Goal: Task Accomplishment & Management: Use online tool/utility

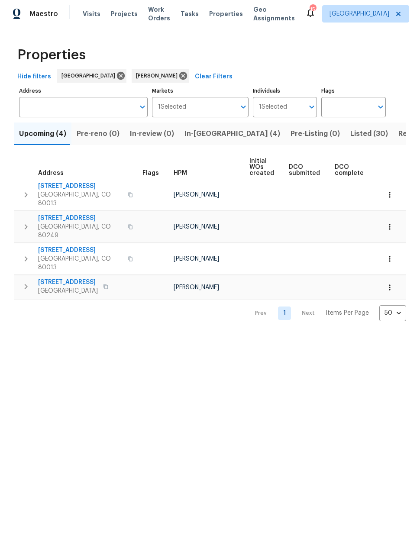
click at [93, 135] on span "Pre-reno (0)" at bounding box center [98, 134] width 43 height 12
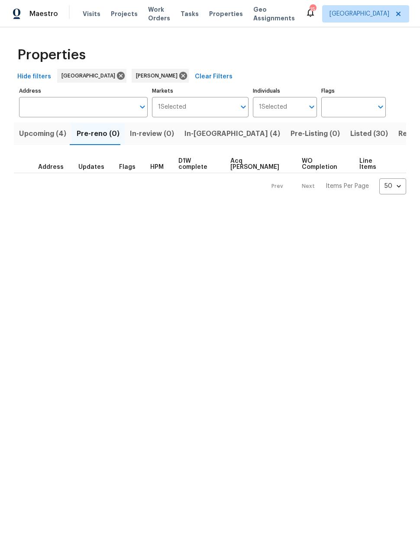
click at [40, 132] on span "Upcoming (4)" at bounding box center [42, 134] width 47 height 12
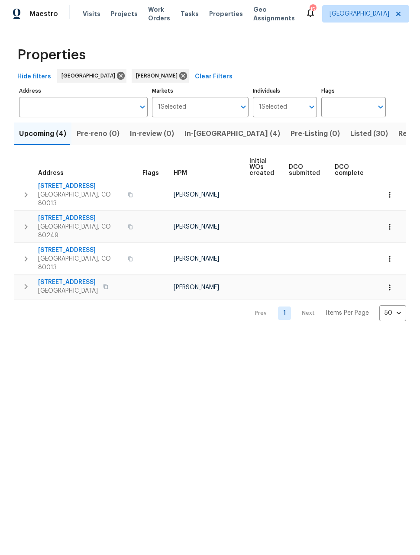
click at [291, 110] on input "Individuals" at bounding box center [295, 107] width 17 height 20
type input "andrew"
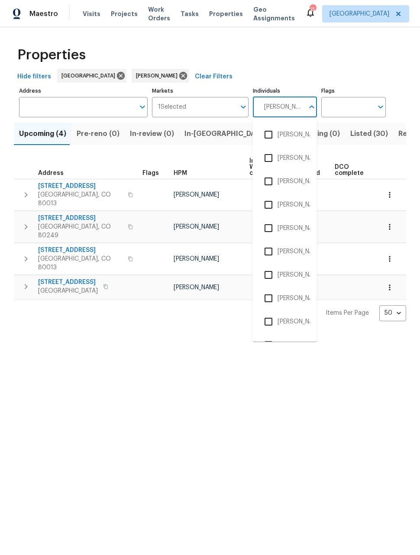
click at [269, 322] on input "checkbox" at bounding box center [268, 322] width 18 height 18
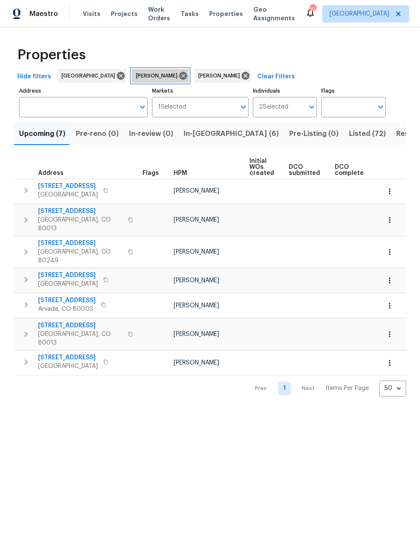
click at [179, 74] on icon at bounding box center [183, 76] width 8 height 8
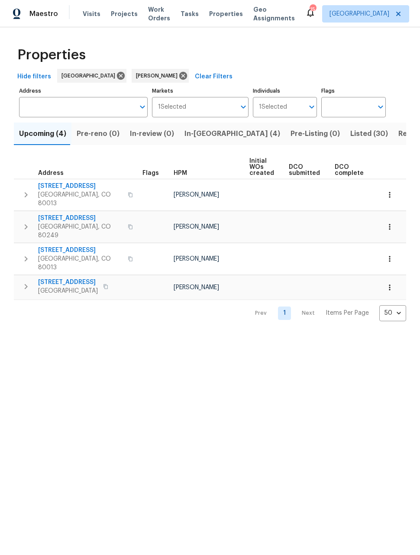
click at [350, 133] on span "Listed (30)" at bounding box center [369, 134] width 38 height 12
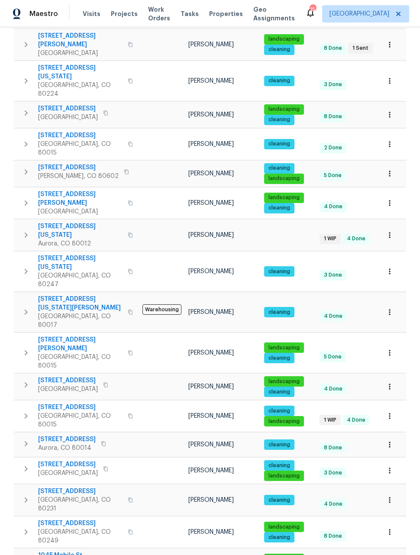
scroll to position [433, 0]
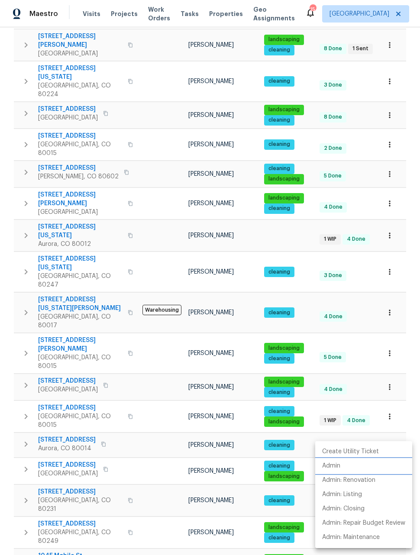
click at [334, 462] on p "Admin" at bounding box center [331, 465] width 18 height 9
click at [408, 286] on div at bounding box center [210, 277] width 420 height 555
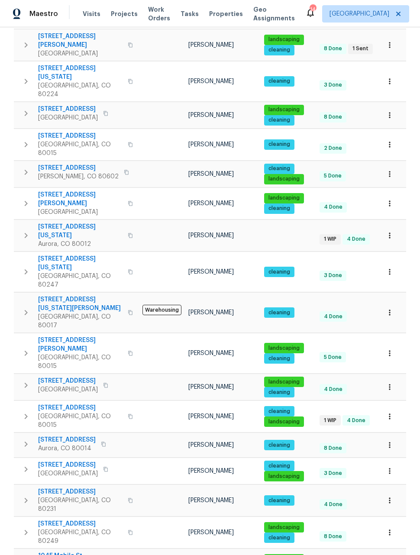
scroll to position [28, 0]
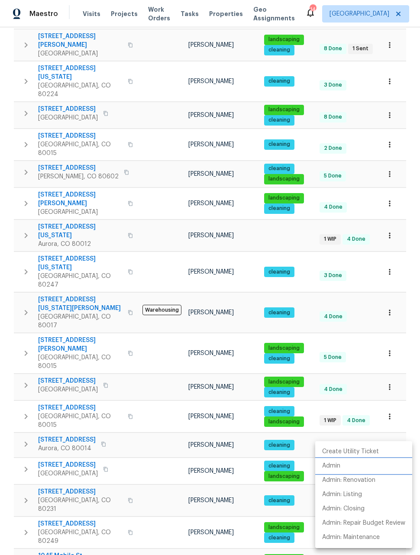
click at [332, 463] on p "Admin" at bounding box center [331, 465] width 18 height 9
click at [235, 534] on div at bounding box center [210, 277] width 420 height 555
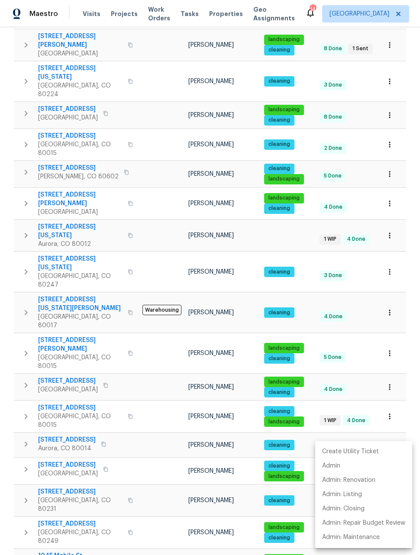
click at [83, 532] on div at bounding box center [210, 277] width 420 height 555
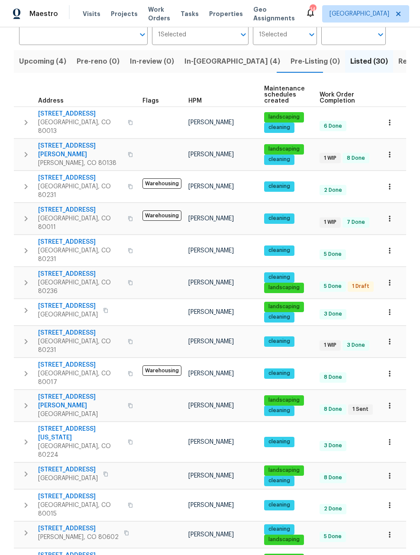
scroll to position [71, 0]
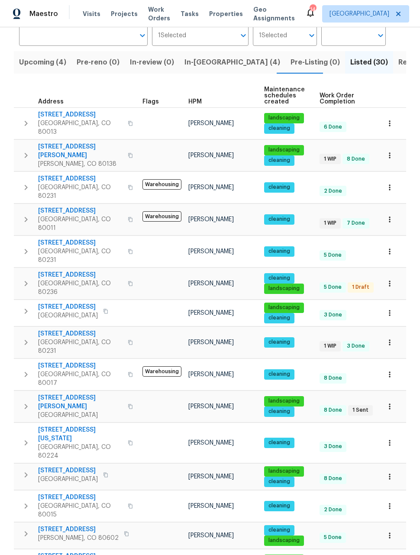
click at [390, 309] on icon "button" at bounding box center [389, 313] width 9 height 9
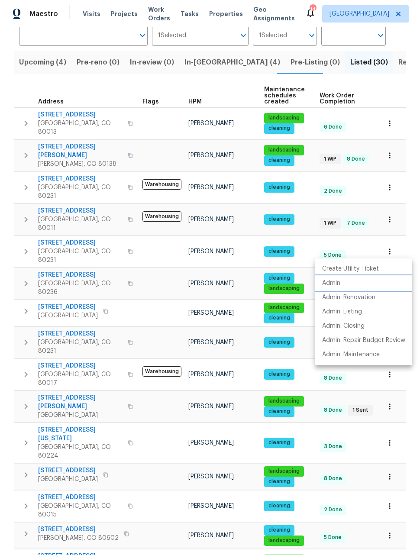
click at [335, 283] on p "Admin" at bounding box center [331, 283] width 18 height 9
click at [13, 299] on div at bounding box center [210, 277] width 420 height 555
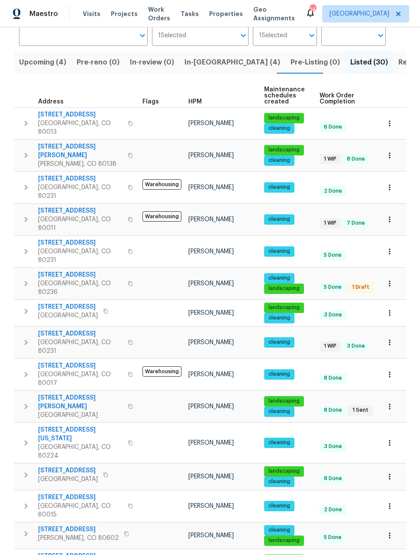
click at [388, 402] on icon "button" at bounding box center [389, 406] width 9 height 9
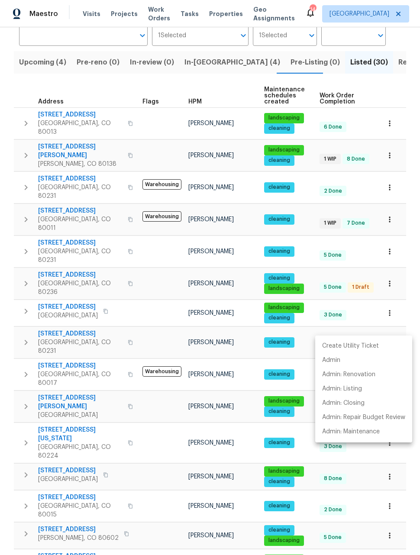
click at [65, 324] on div at bounding box center [210, 277] width 420 height 555
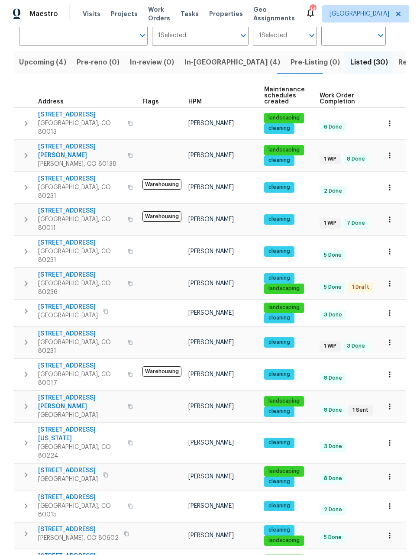
click at [60, 411] on span "Greenwood Village, CO 80111" at bounding box center [80, 415] width 84 height 9
click at [391, 402] on icon "button" at bounding box center [389, 406] width 9 height 9
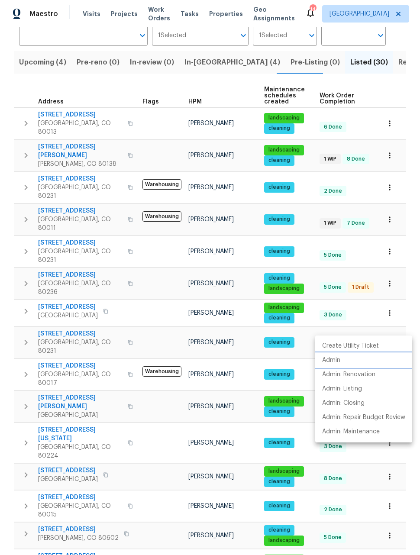
click at [326, 361] on p "Admin" at bounding box center [331, 360] width 18 height 9
click at [10, 299] on div at bounding box center [210, 277] width 420 height 555
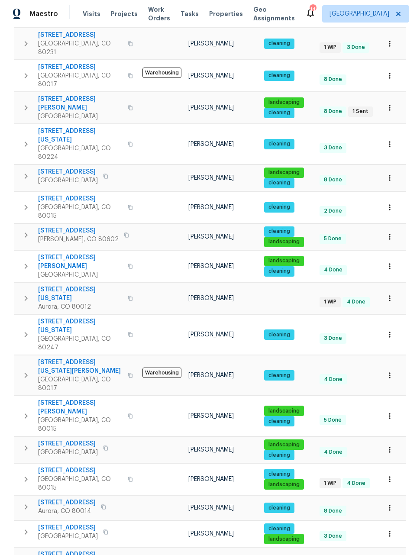
scroll to position [326, 0]
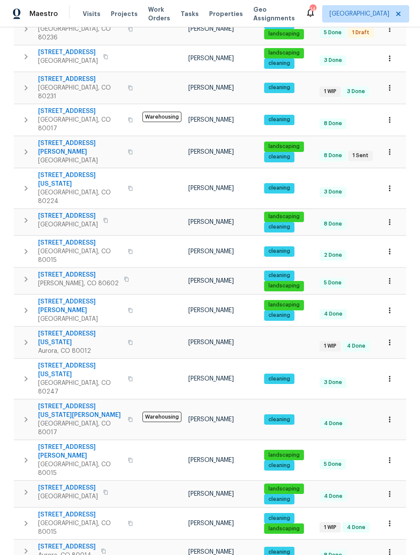
click at [393, 456] on icon "button" at bounding box center [389, 460] width 9 height 9
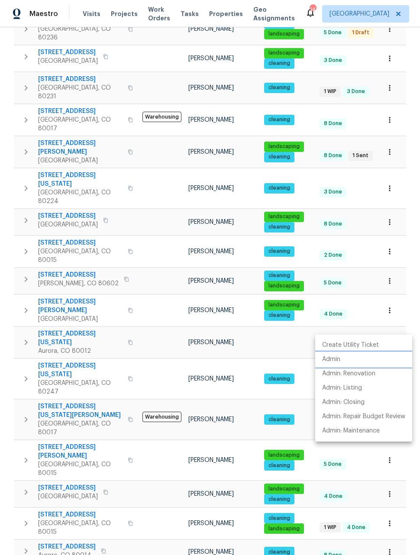
click at [325, 363] on p "Admin" at bounding box center [331, 359] width 18 height 9
click at [387, 183] on div at bounding box center [210, 277] width 420 height 555
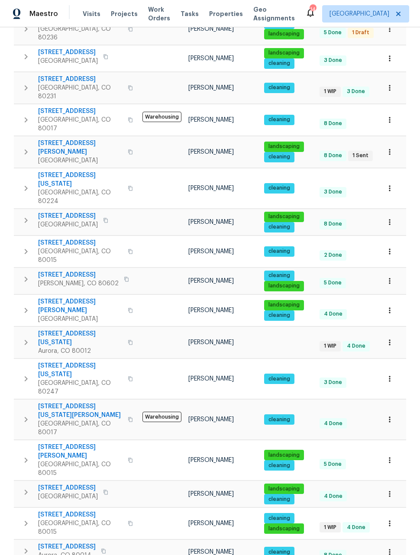
click at [391, 277] on icon "button" at bounding box center [389, 281] width 9 height 9
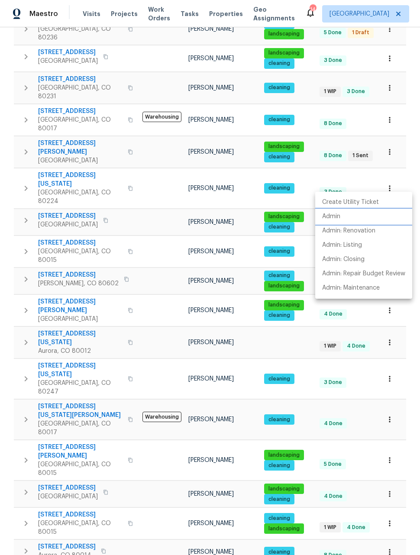
click at [333, 217] on p "Admin" at bounding box center [331, 216] width 18 height 9
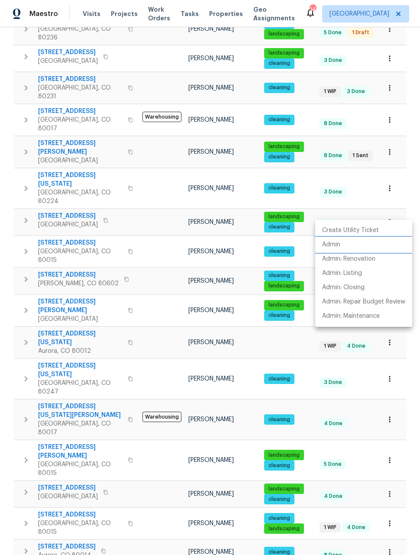
scroll to position [0, 0]
click at [402, 303] on p "Admin: Repair Budget Review" at bounding box center [363, 301] width 83 height 9
click at [146, 212] on div at bounding box center [210, 277] width 420 height 555
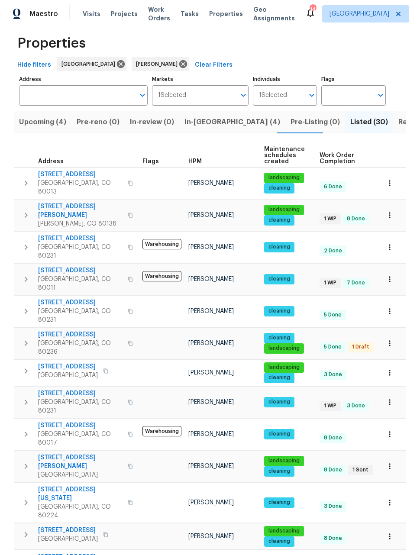
scroll to position [11, 0]
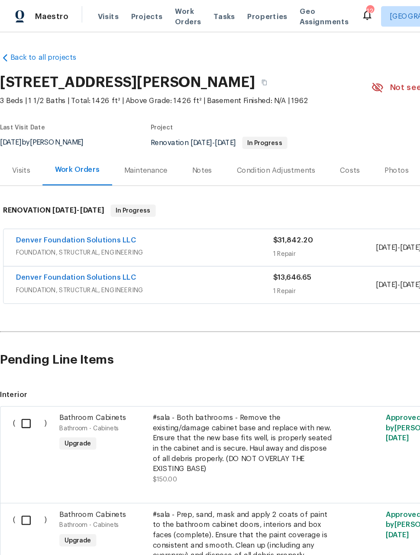
scroll to position [2011, 0]
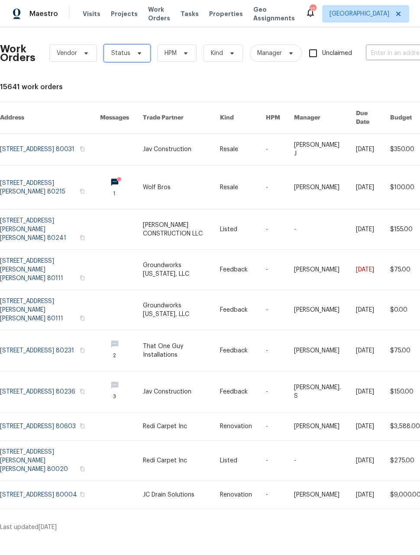
click at [133, 55] on span at bounding box center [138, 53] width 10 height 7
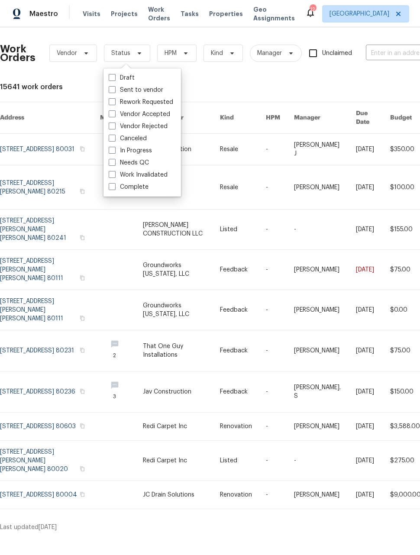
click at [113, 161] on span at bounding box center [112, 162] width 7 height 7
click at [113, 161] on input "Needs QC" at bounding box center [112, 161] width 6 height 6
checkbox input "true"
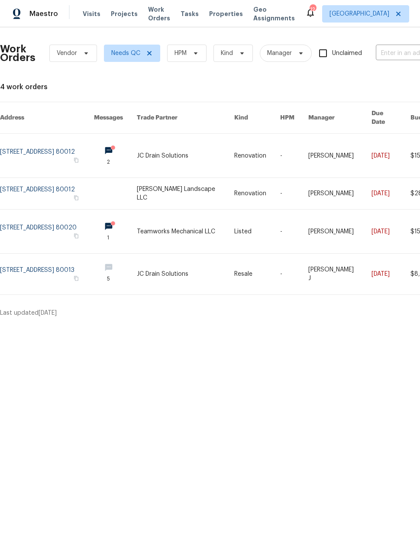
click at [51, 184] on link at bounding box center [47, 193] width 94 height 31
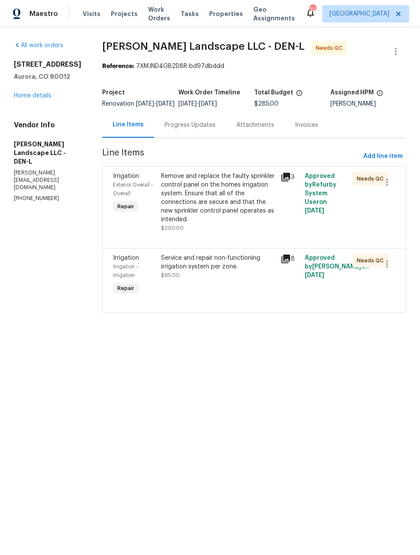
click at [183, 129] on div "Progress Updates" at bounding box center [189, 125] width 51 height 9
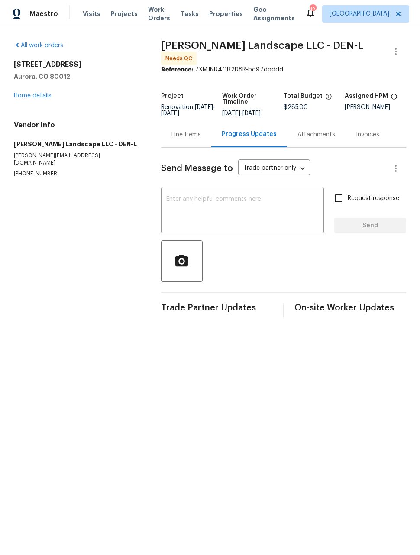
click at [182, 137] on div "Line Items" at bounding box center [186, 135] width 50 height 26
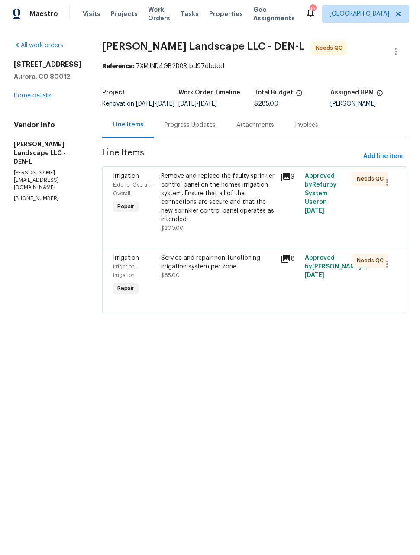
click at [152, 15] on span "Work Orders" at bounding box center [159, 13] width 22 height 17
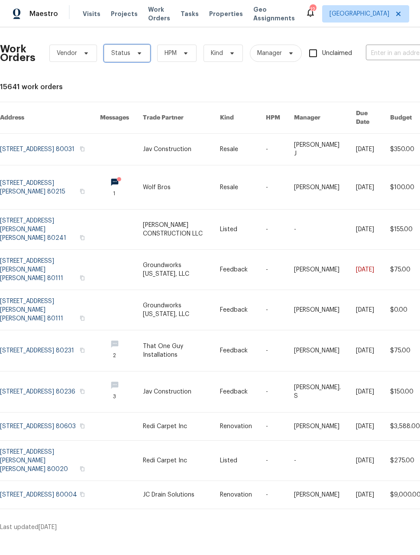
click at [125, 61] on span "Status" at bounding box center [127, 53] width 46 height 17
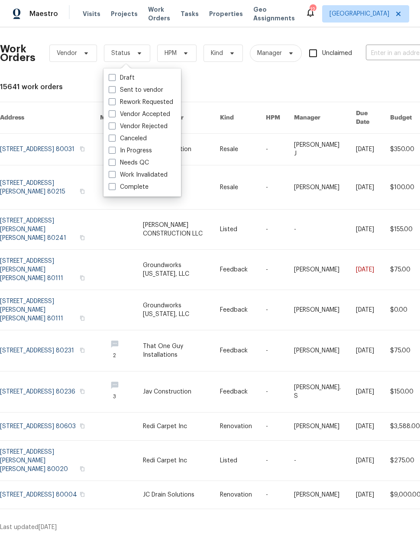
click at [114, 161] on span at bounding box center [112, 162] width 7 height 7
click at [114, 161] on input "Needs QC" at bounding box center [112, 161] width 6 height 6
checkbox input "true"
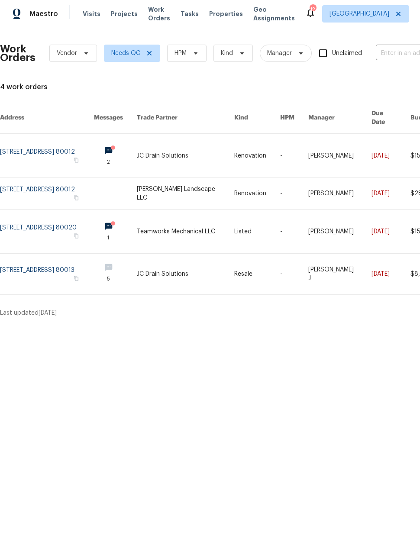
click at [41, 22] on div "Maestro" at bounding box center [29, 13] width 58 height 17
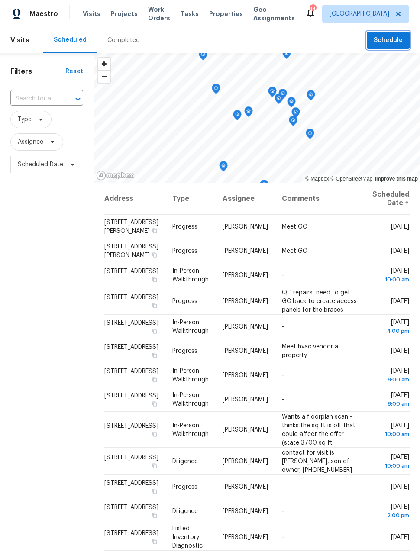
click at [397, 37] on span "Schedule" at bounding box center [388, 40] width 29 height 11
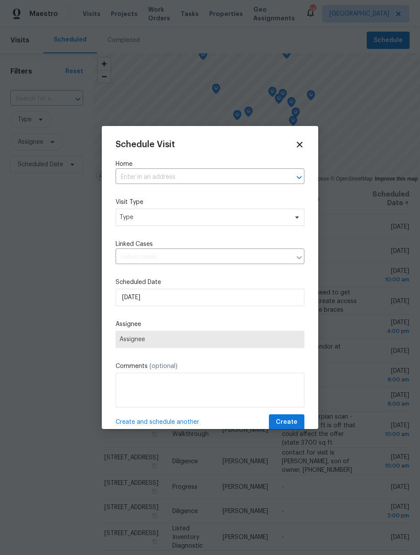
click at [253, 172] on input "text" at bounding box center [198, 177] width 164 height 13
type input "16425"
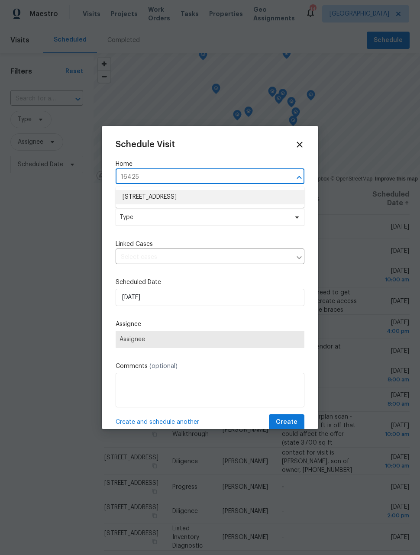
click at [237, 197] on li "[STREET_ADDRESS]" at bounding box center [210, 197] width 189 height 14
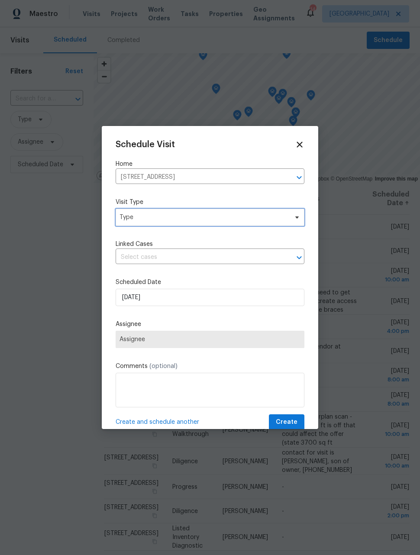
click at [231, 223] on span "Type" at bounding box center [210, 217] width 189 height 17
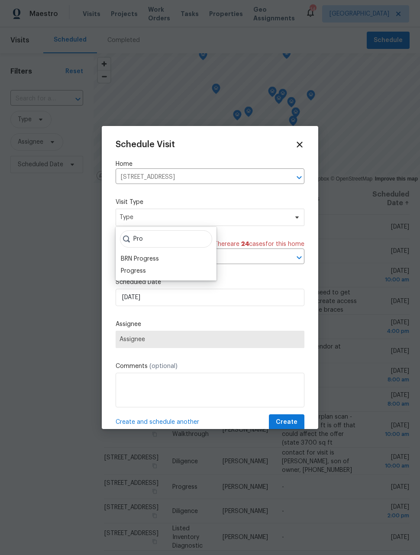
type input "Pro"
click at [147, 268] on div "Progress" at bounding box center [166, 271] width 96 height 12
click at [144, 274] on div "Progress" at bounding box center [133, 271] width 25 height 9
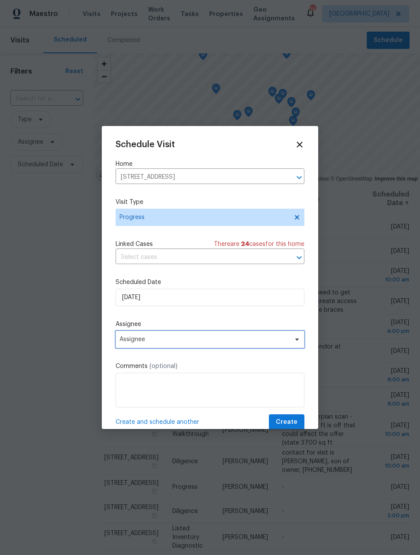
click at [166, 343] on span "Assignee" at bounding box center [204, 339] width 170 height 7
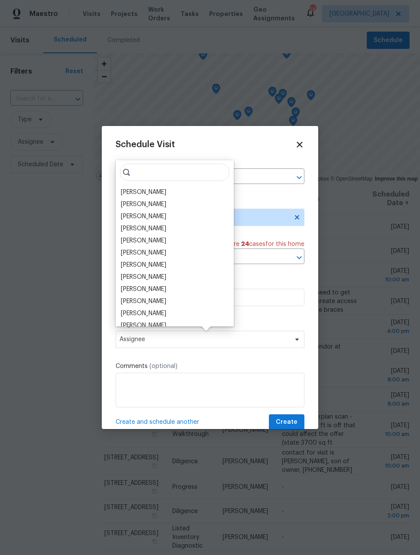
click at [149, 190] on div "[PERSON_NAME]" at bounding box center [143, 192] width 45 height 9
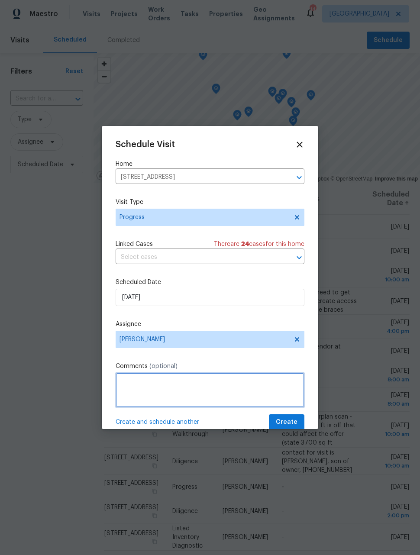
click at [181, 376] on textarea at bounding box center [210, 390] width 189 height 35
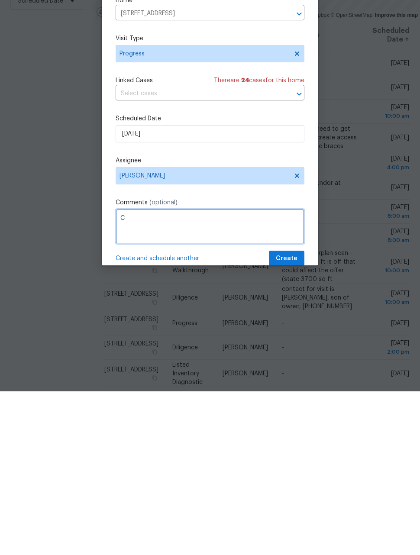
scroll to position [28, 0]
type textarea "Check on listed unit"
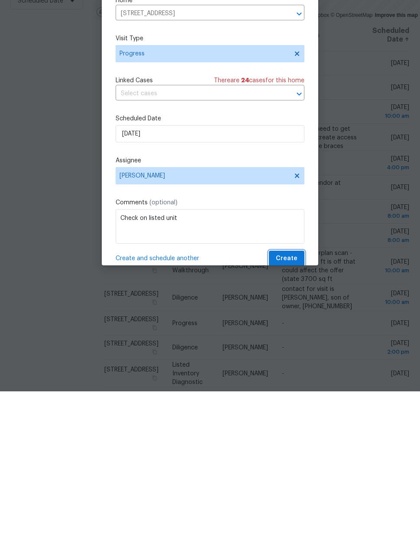
click at [289, 417] on span "Create" at bounding box center [287, 422] width 22 height 11
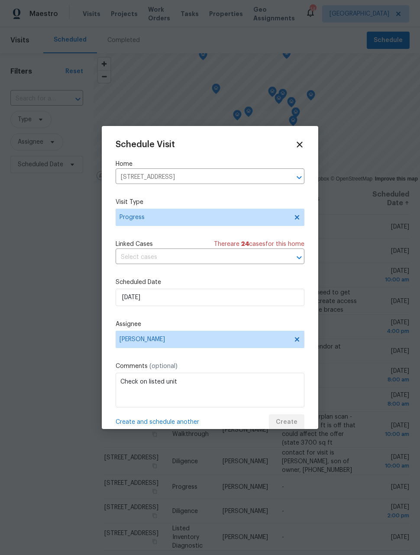
scroll to position [0, 0]
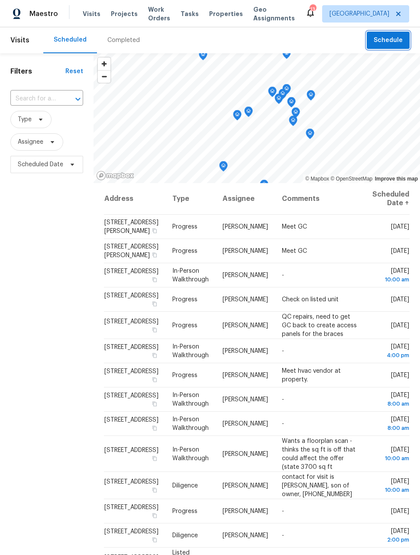
click at [396, 41] on span "Schedule" at bounding box center [388, 40] width 29 height 11
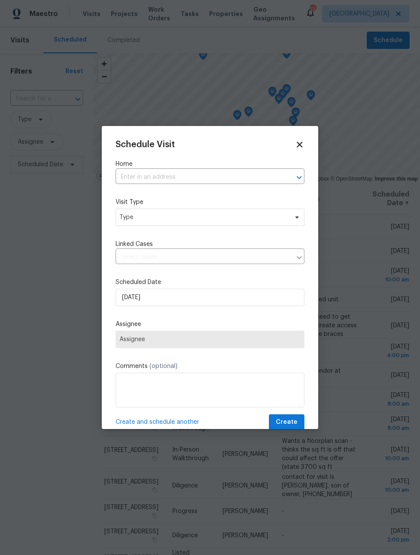
click at [263, 179] on input "text" at bounding box center [198, 177] width 164 height 13
type input "gunnison"
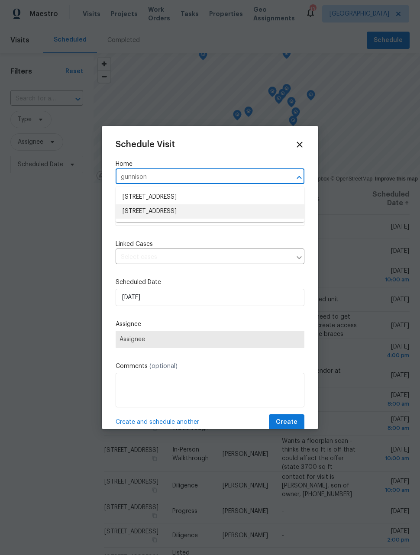
click at [262, 216] on li "[STREET_ADDRESS]" at bounding box center [210, 211] width 189 height 14
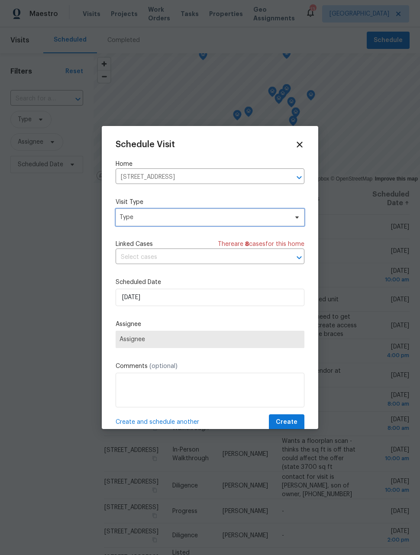
click at [264, 222] on span "Type" at bounding box center [203, 217] width 168 height 9
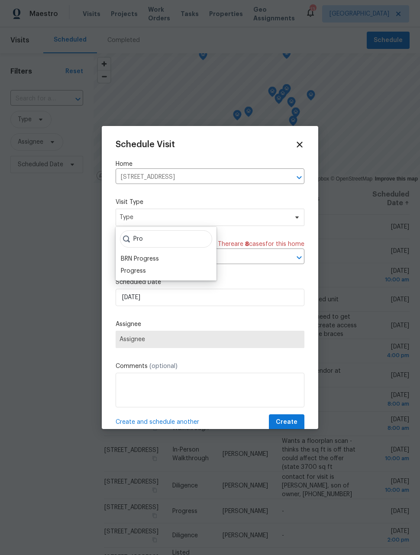
type input "Pro"
click at [154, 271] on div "Progress" at bounding box center [166, 271] width 96 height 12
click at [143, 269] on div "Progress" at bounding box center [133, 271] width 25 height 9
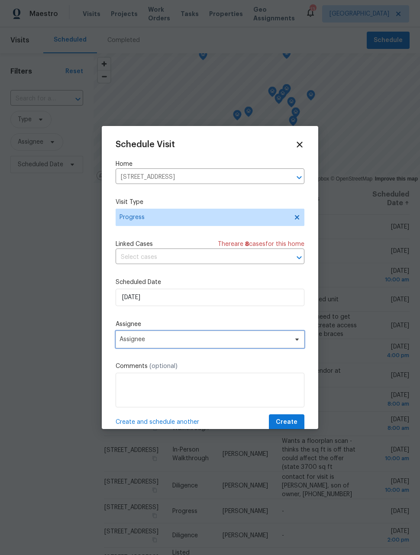
click at [177, 340] on span "Assignee" at bounding box center [204, 339] width 170 height 7
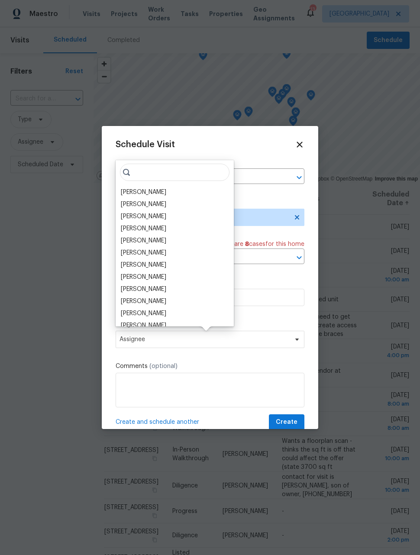
click at [160, 189] on div "[PERSON_NAME]" at bounding box center [174, 192] width 113 height 12
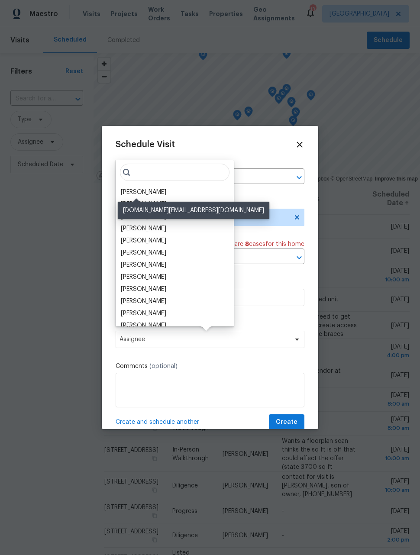
click at [149, 196] on div "[PERSON_NAME]" at bounding box center [143, 192] width 45 height 9
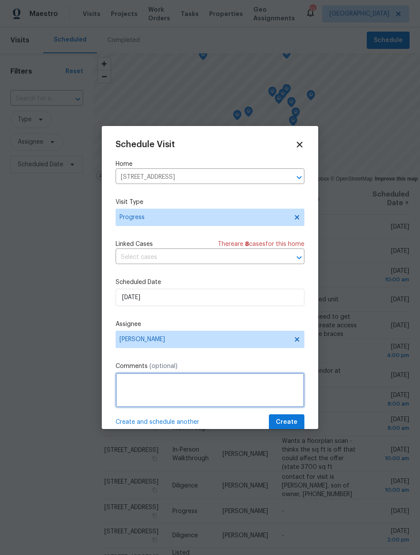
click at [213, 387] on textarea at bounding box center [210, 390] width 189 height 35
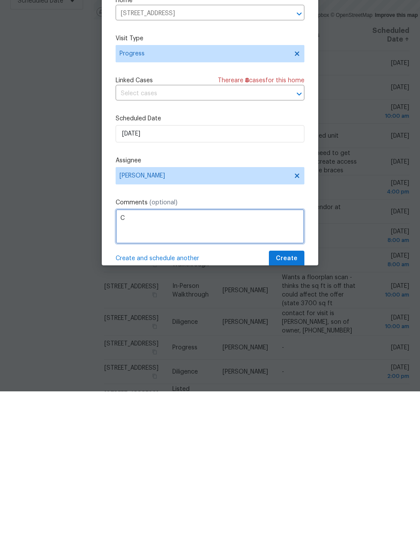
scroll to position [28, 0]
type textarea "Check on listed house"
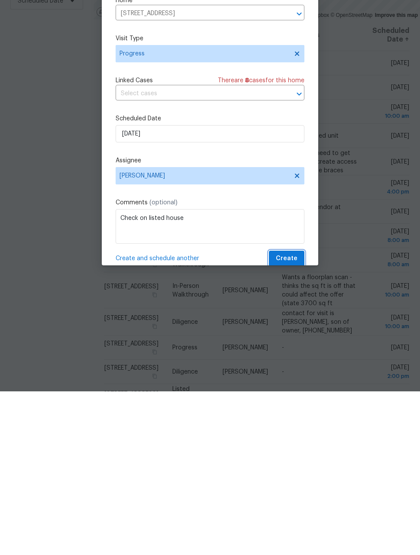
click at [297, 417] on span "Create" at bounding box center [287, 422] width 22 height 11
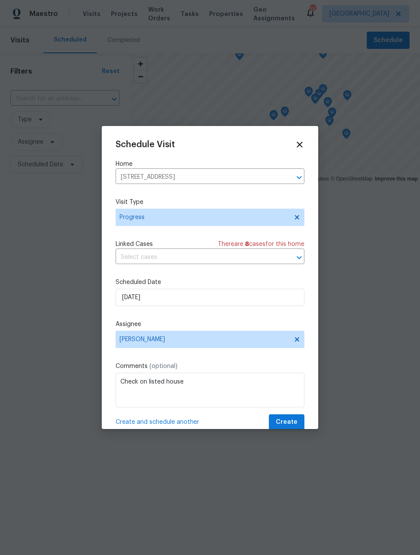
scroll to position [0, 0]
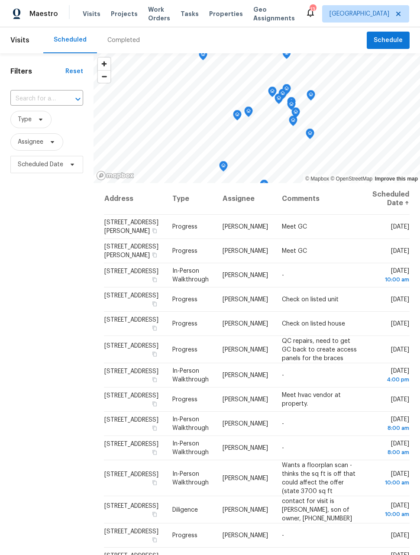
click at [149, 17] on span "Work Orders" at bounding box center [159, 13] width 22 height 17
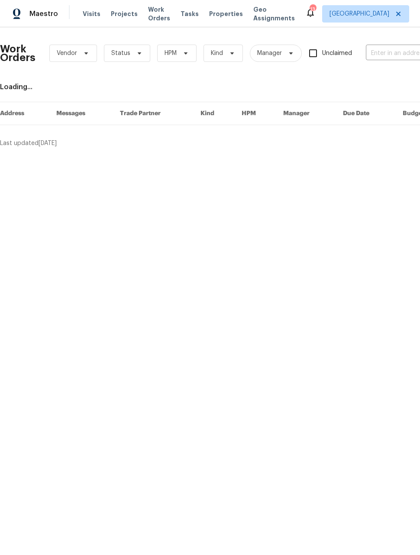
click at [393, 49] on input "text" at bounding box center [409, 53] width 87 height 13
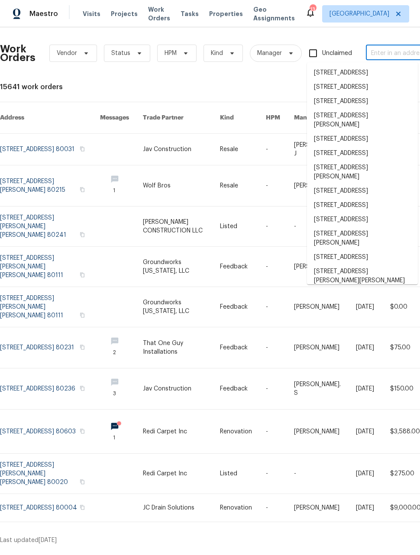
type input "4"
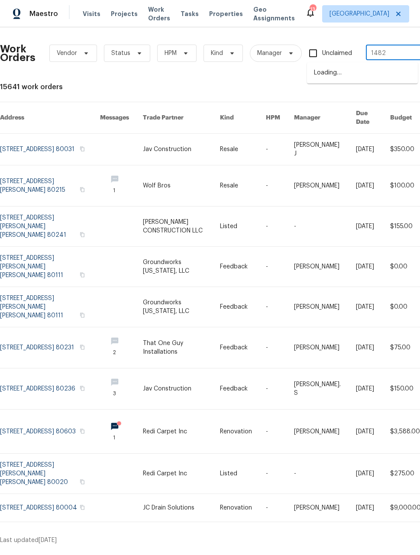
type input "14822"
click at [356, 74] on li "14822 E Adriatic Pl, Aurora, CO 80014" at bounding box center [362, 73] width 111 height 14
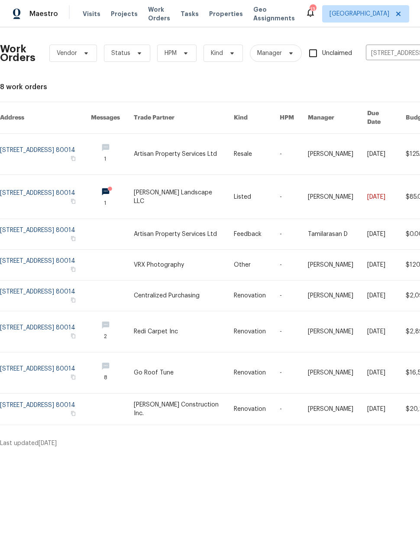
click at [43, 181] on link at bounding box center [45, 197] width 91 height 44
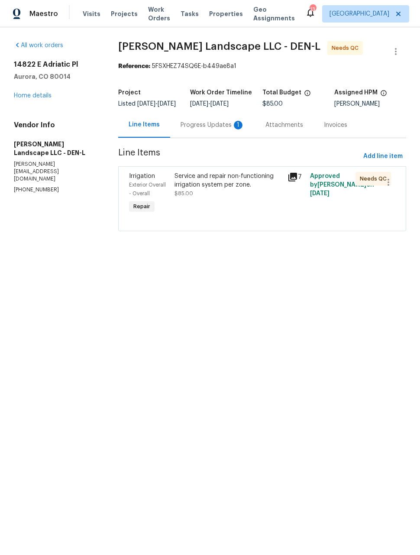
click at [214, 129] on div "Progress Updates 1" at bounding box center [213, 125] width 64 height 9
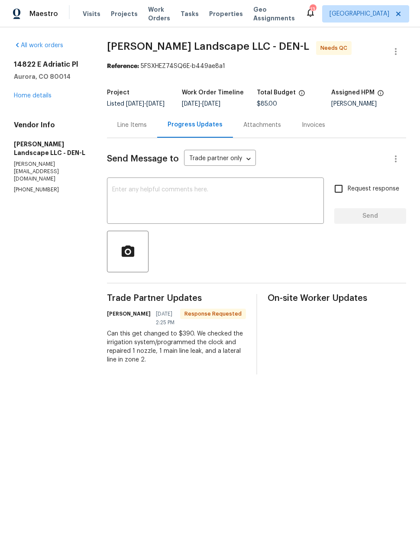
click at [129, 128] on div "Line Items" at bounding box center [131, 125] width 29 height 9
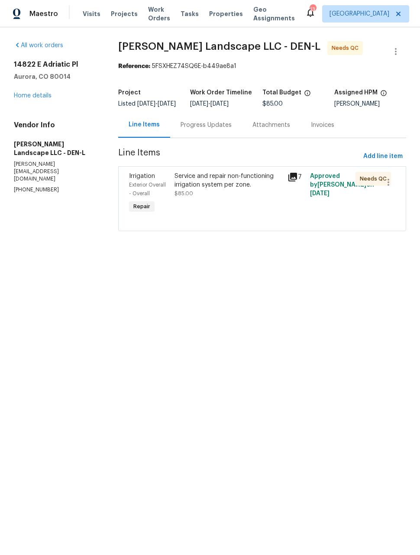
click at [255, 198] on div "Service and repair non-functioning irrigation system per zone. $85.00" at bounding box center [228, 185] width 108 height 26
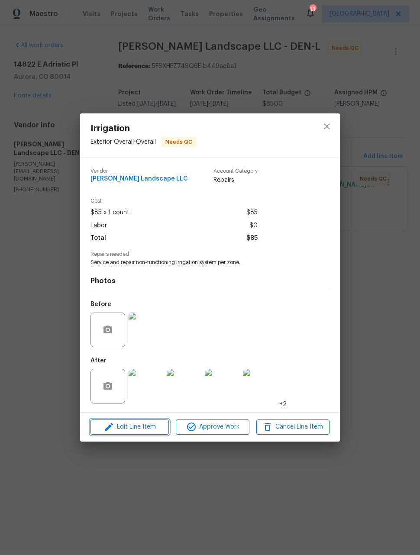
click at [145, 430] on span "Edit Line Item" at bounding box center [129, 427] width 73 height 11
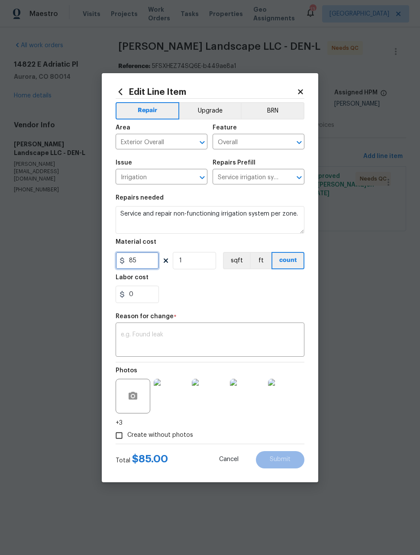
click at [151, 263] on input "85" at bounding box center [137, 260] width 43 height 17
type input "390"
click at [284, 341] on textarea at bounding box center [210, 341] width 178 height 18
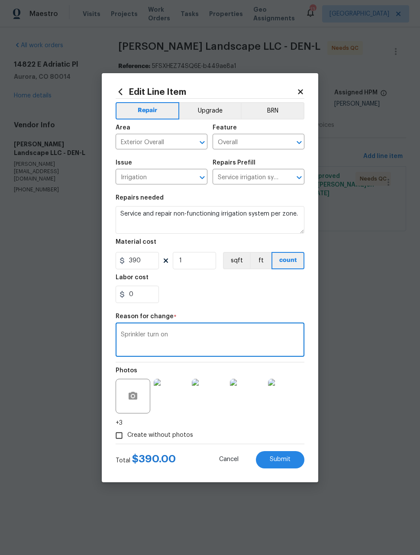
type textarea "Sprinkler turn on"
click at [268, 302] on div "0" at bounding box center [210, 294] width 189 height 17
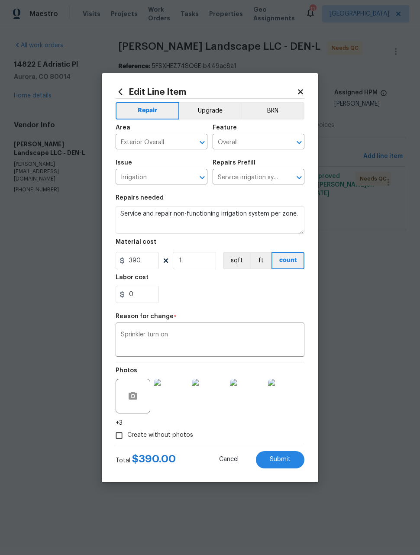
click at [286, 462] on span "Submit" at bounding box center [280, 459] width 21 height 6
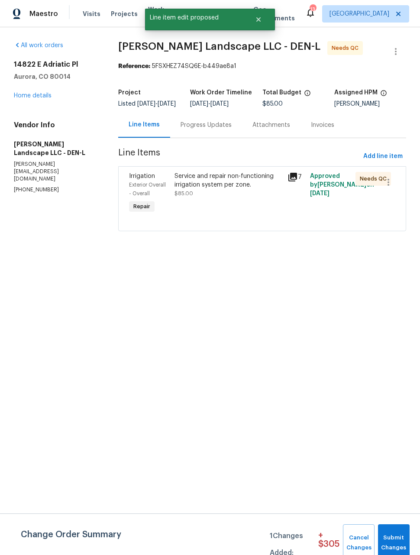
click at [212, 129] on div "Progress Updates" at bounding box center [206, 125] width 51 height 9
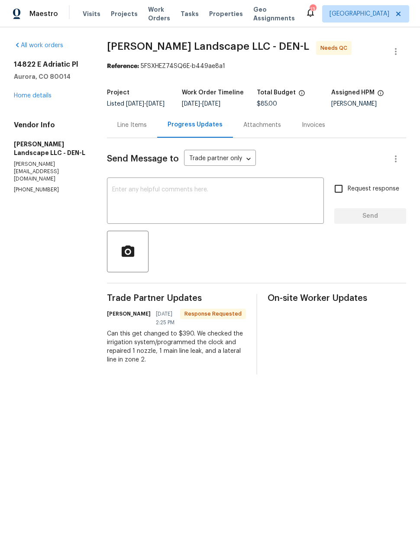
click at [132, 129] on div "Line Items" at bounding box center [131, 125] width 29 height 9
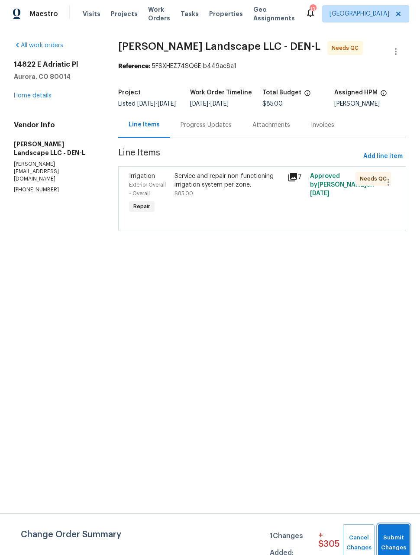
click at [399, 532] on button "Submit Changes" at bounding box center [394, 542] width 32 height 37
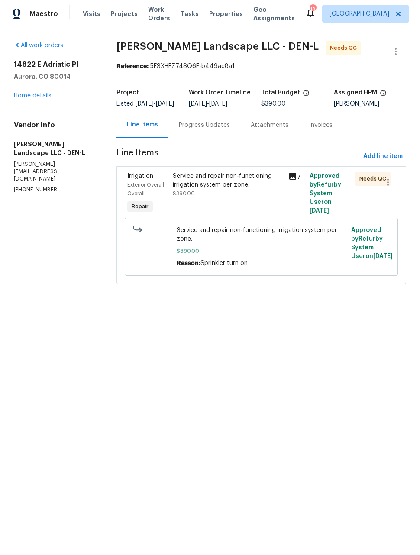
click at [24, 94] on link "Home details" at bounding box center [33, 96] width 38 height 6
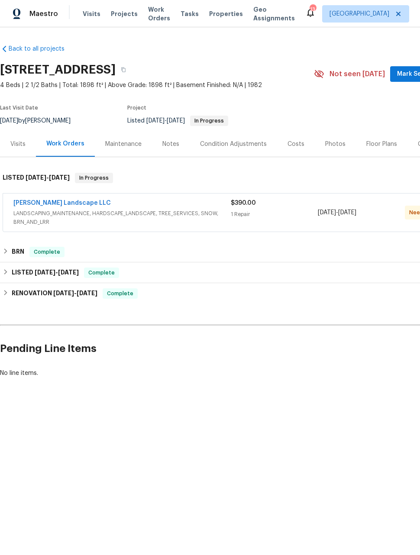
click at [39, 14] on span "Maestro" at bounding box center [43, 14] width 29 height 9
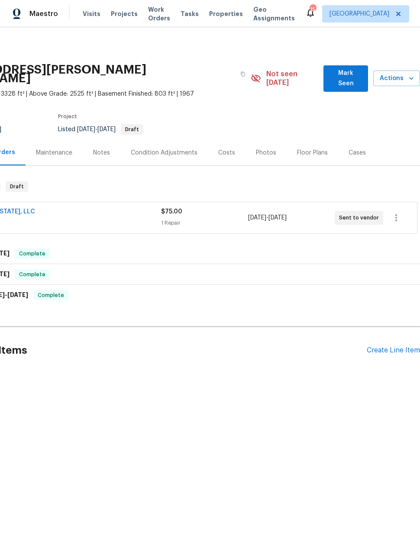
scroll to position [0, 69]
click at [395, 213] on icon "button" at bounding box center [396, 218] width 10 height 10
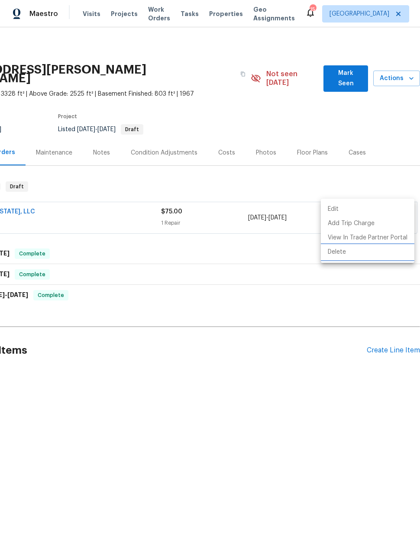
click at [334, 255] on li "Delete" at bounding box center [368, 252] width 94 height 14
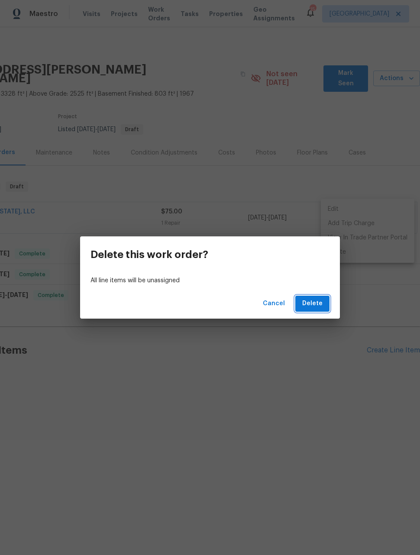
click at [314, 304] on span "Delete" at bounding box center [312, 303] width 20 height 11
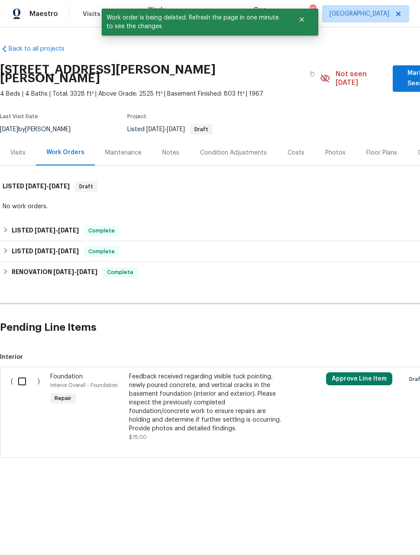
scroll to position [0, 0]
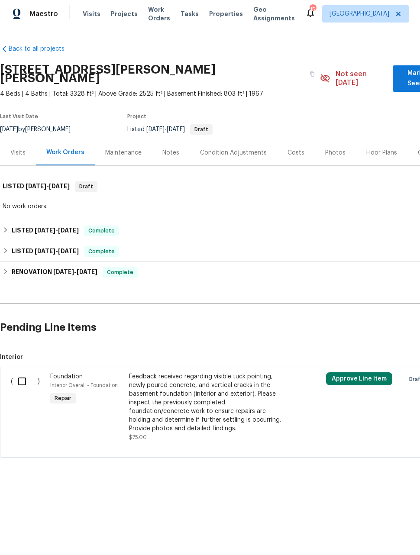
click at [28, 372] on input "checkbox" at bounding box center [25, 381] width 25 height 18
checkbox input "true"
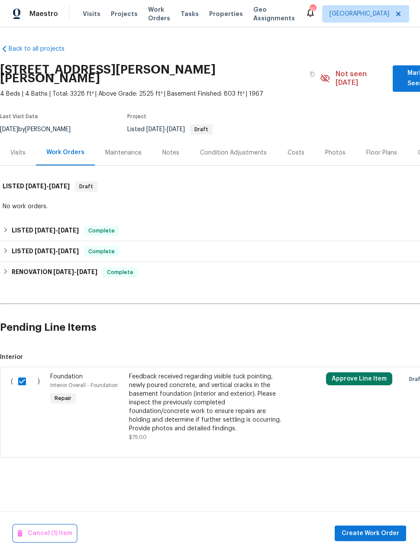
click at [48, 534] on span "Cancel (1) Item" at bounding box center [44, 533] width 55 height 11
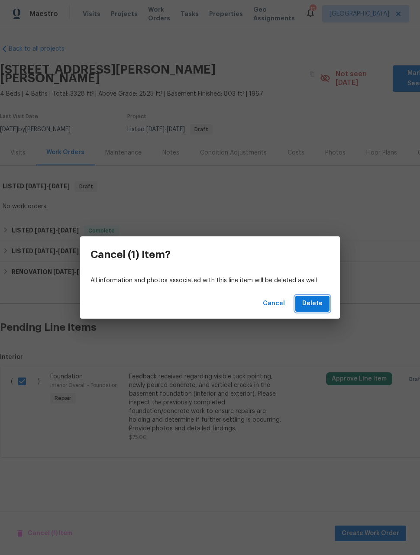
click at [317, 304] on span "Delete" at bounding box center [312, 303] width 20 height 11
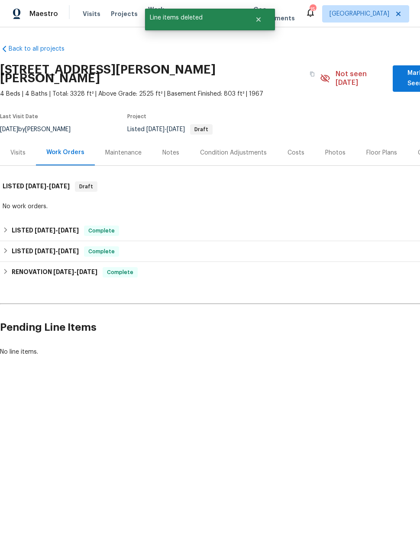
click at [170, 148] on div "Notes" at bounding box center [170, 152] width 17 height 9
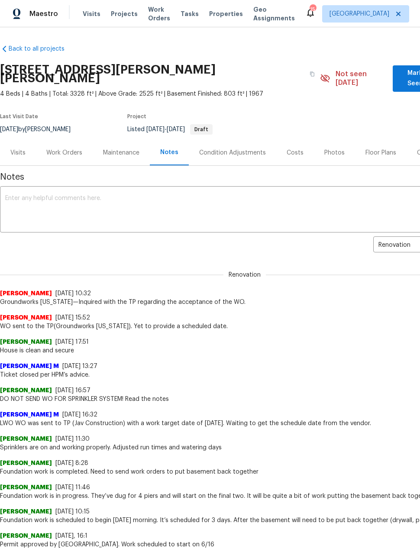
click at [335, 199] on textarea at bounding box center [244, 210] width 479 height 30
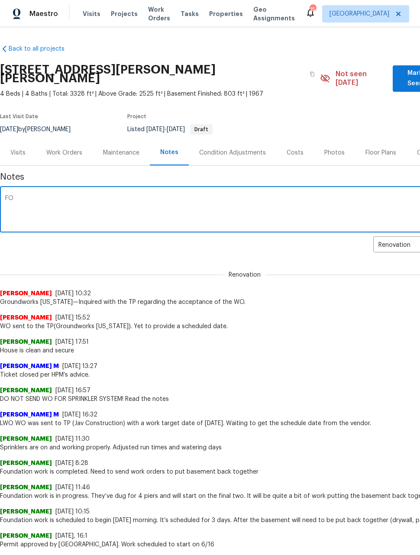
type textarea "F"
click at [55, 195] on textarea "DO NOT SEND EORK ORDER FOR THE FOUNDATION" at bounding box center [244, 210] width 479 height 30
click at [318, 195] on textarea "DO NOT SEND WORK ORDER FOR THE FOUNDATION" at bounding box center [244, 210] width 479 height 30
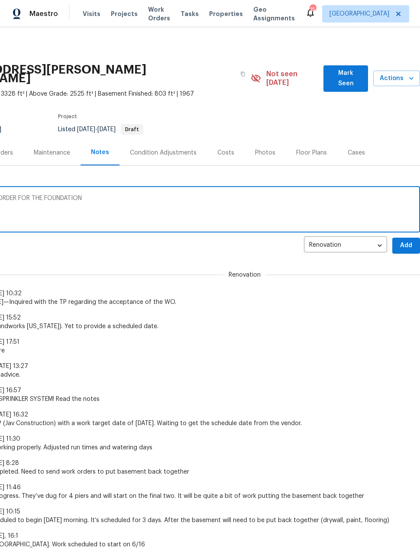
scroll to position [0, 69]
type textarea "DO NOT SEND WORK ORDER FOR THE FOUNDATION"
click at [403, 240] on span "Add" at bounding box center [406, 245] width 14 height 11
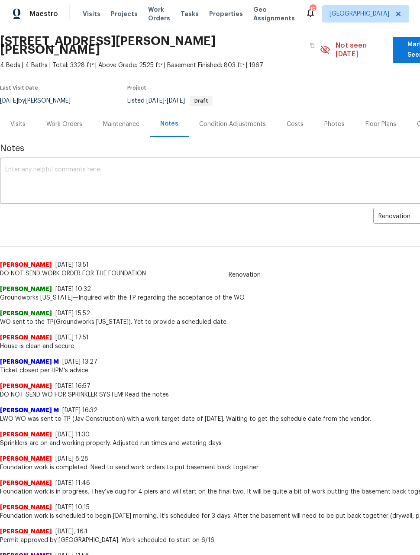
scroll to position [29, 0]
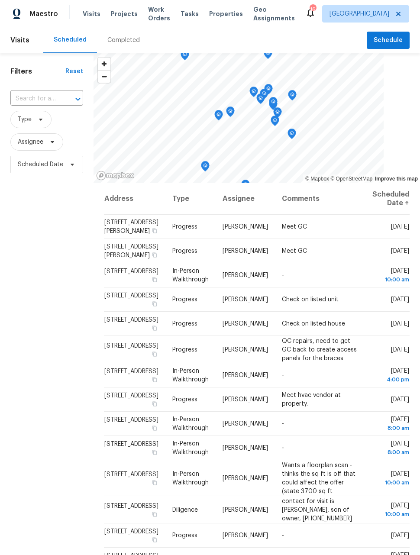
click at [152, 13] on span "Work Orders" at bounding box center [159, 13] width 22 height 17
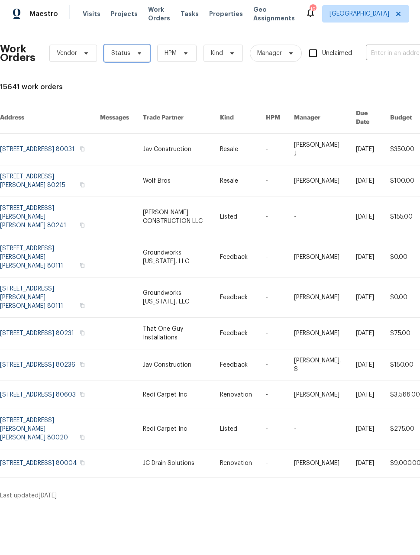
click at [125, 58] on span "Status" at bounding box center [127, 53] width 46 height 17
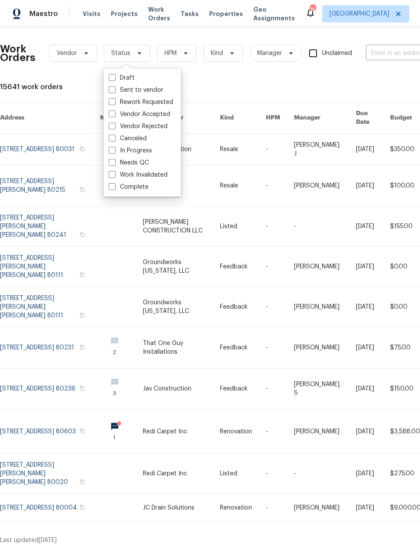
click at [116, 167] on label "Needs QC" at bounding box center [129, 162] width 40 height 9
click at [114, 164] on input "Needs QC" at bounding box center [112, 161] width 6 height 6
checkbox input "true"
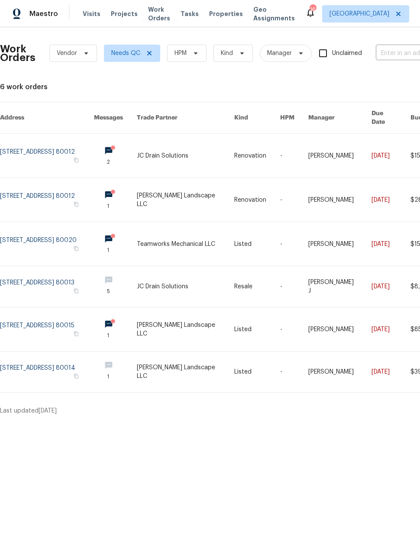
click at [58, 315] on link at bounding box center [47, 329] width 94 height 44
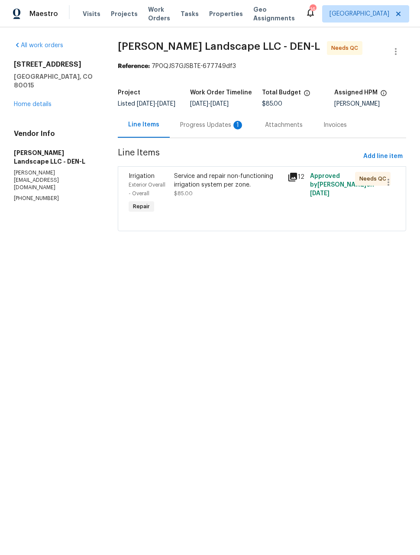
click at [206, 129] on div "Progress Updates 1" at bounding box center [212, 125] width 64 height 9
